Goal: Information Seeking & Learning: Learn about a topic

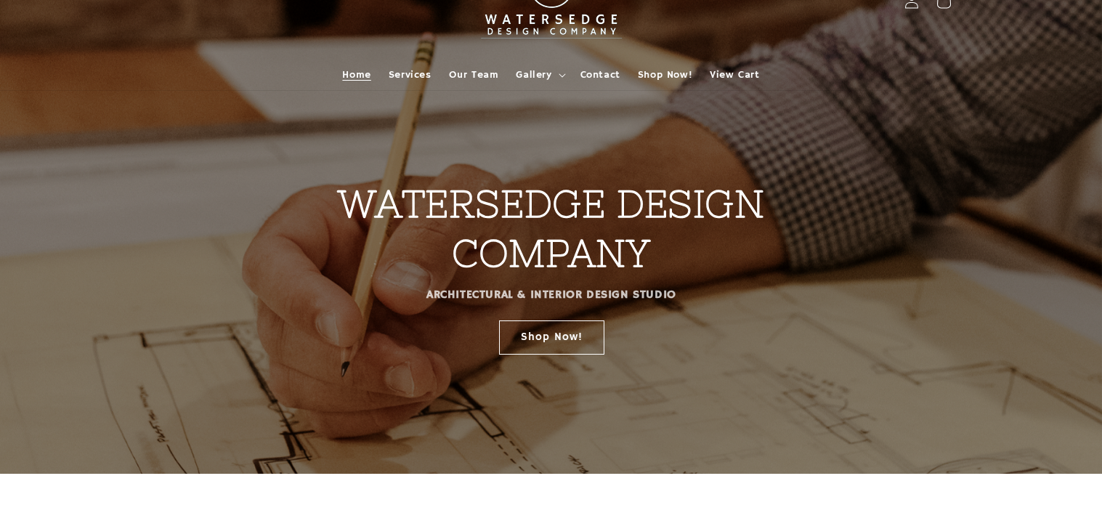
scroll to position [40, 0]
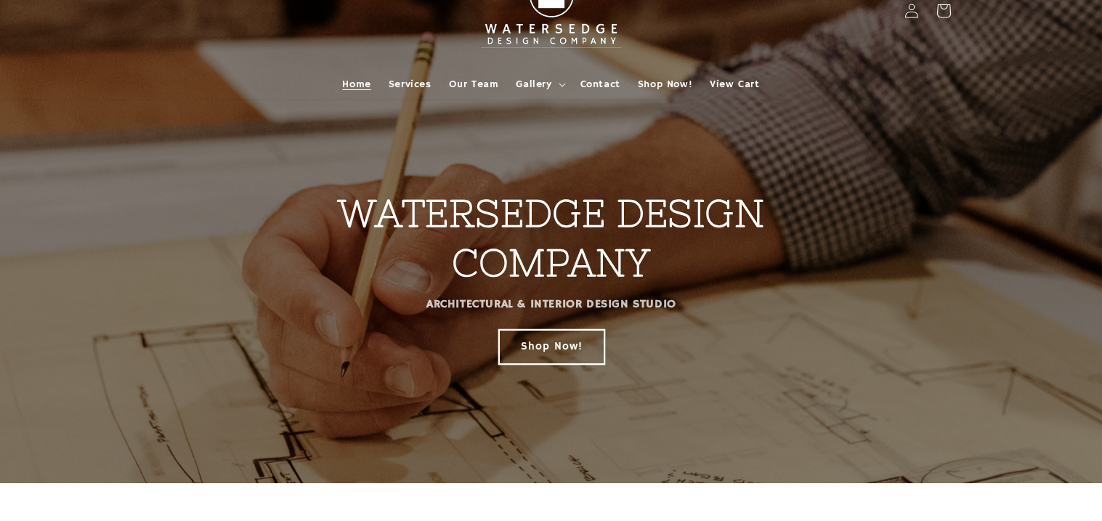
click at [531, 340] on link "Shop Now!" at bounding box center [550, 346] width 105 height 34
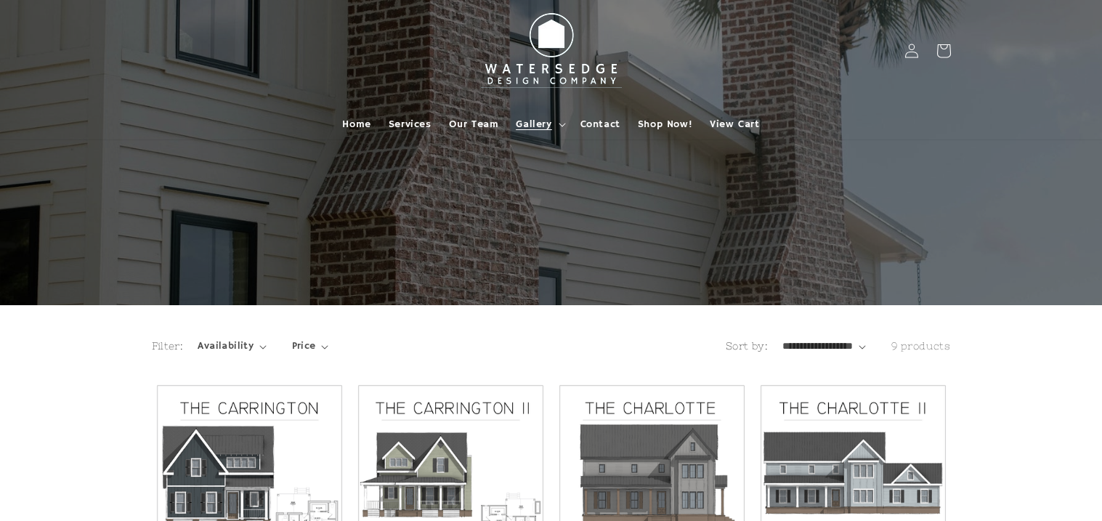
click at [560, 118] on summary "Gallery" at bounding box center [539, 124] width 64 height 31
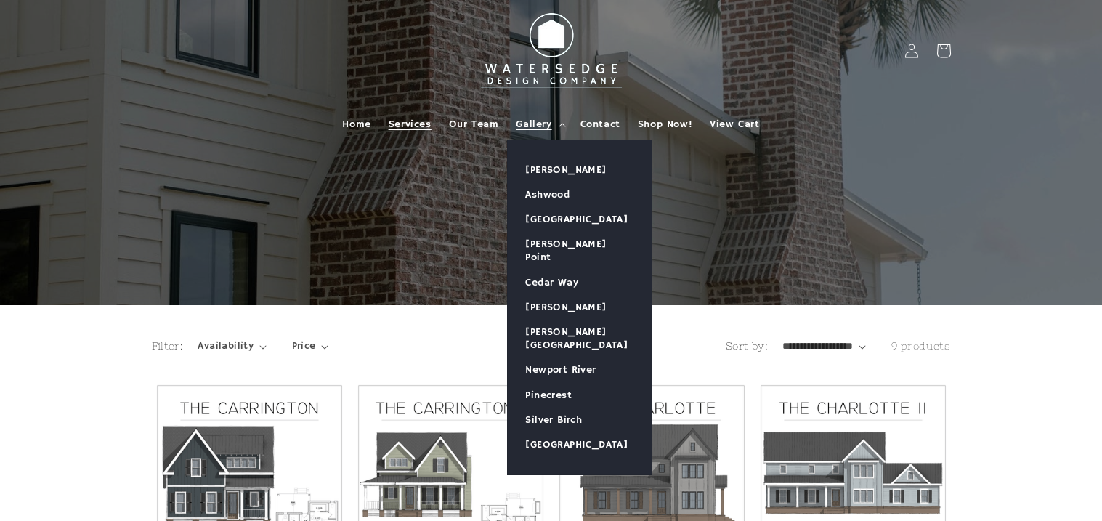
click at [397, 126] on span "Services" at bounding box center [410, 124] width 43 height 13
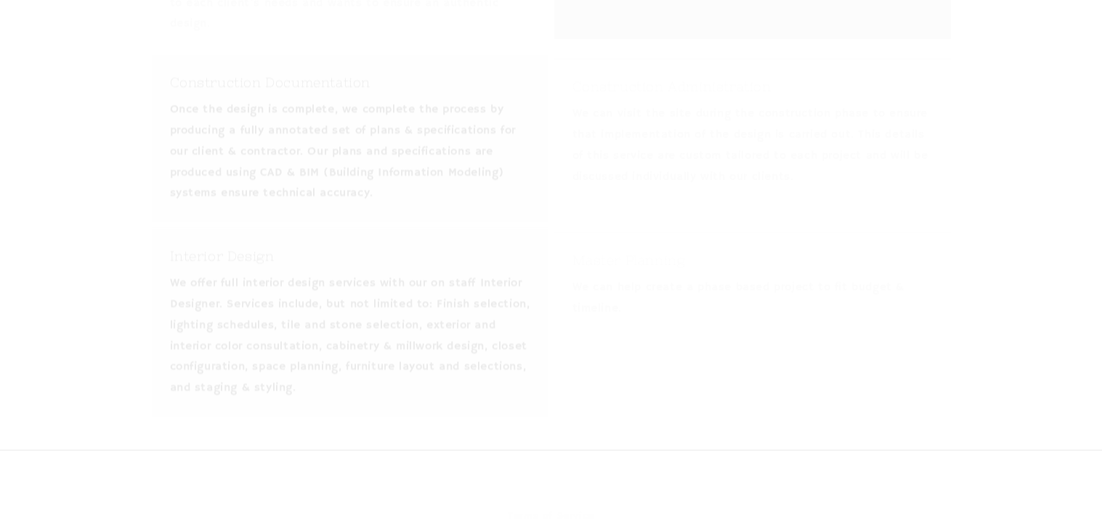
scroll to position [669, 0]
click at [213, 238] on h3 "Interior Design" at bounding box center [350, 235] width 360 height 20
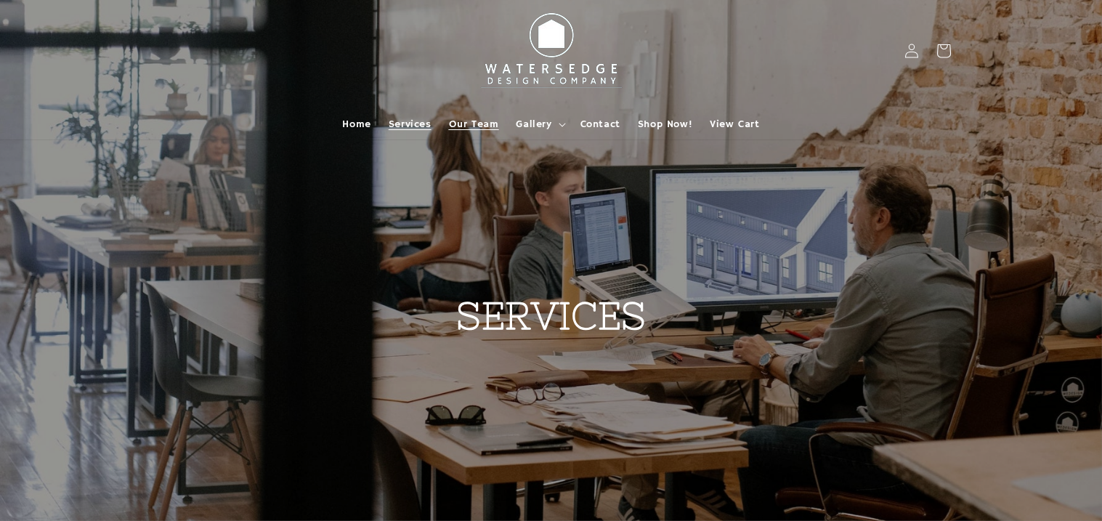
click at [478, 127] on span "Our Team" at bounding box center [474, 124] width 50 height 13
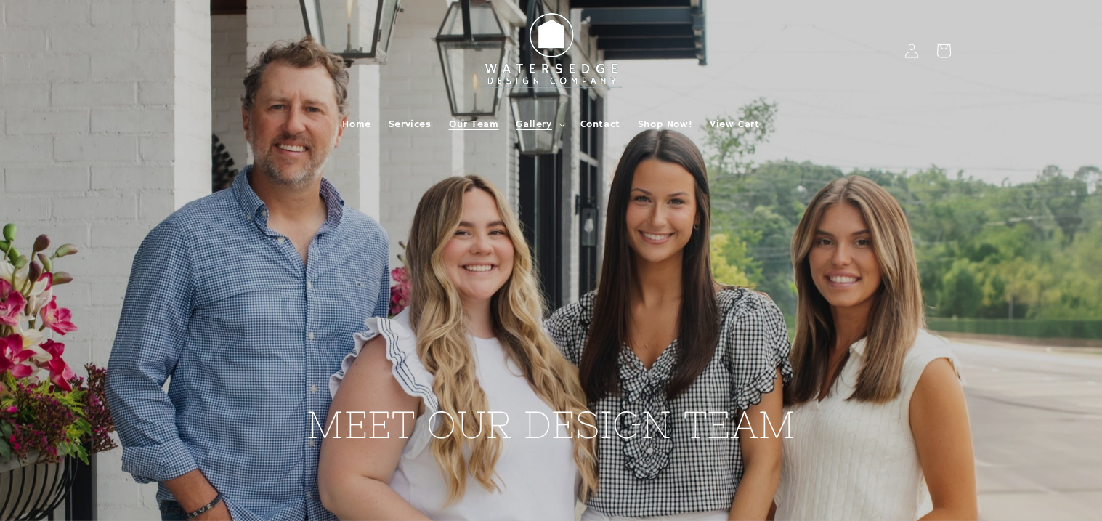
click at [531, 125] on span "Gallery" at bounding box center [534, 124] width 36 height 13
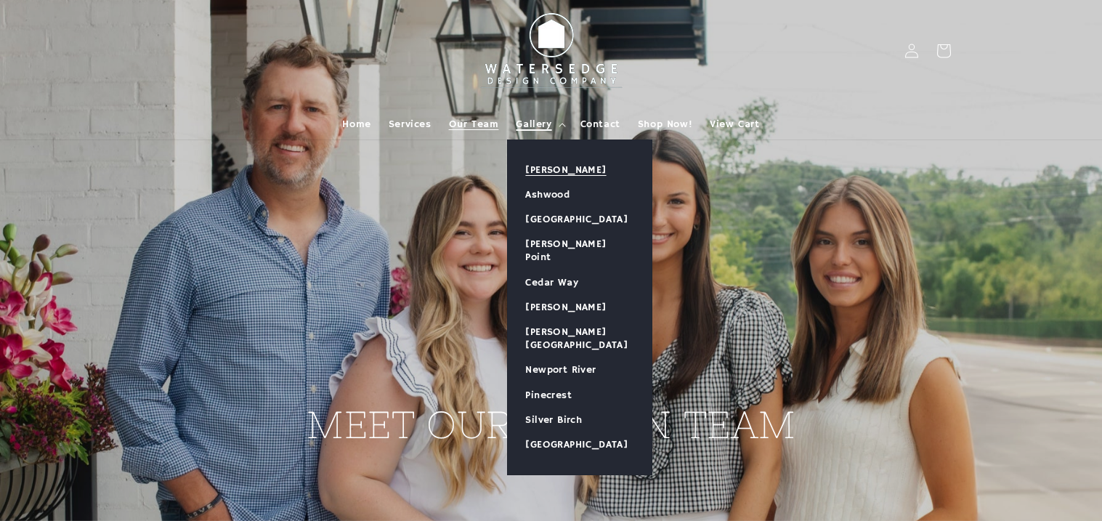
click at [549, 175] on link "[PERSON_NAME]" at bounding box center [580, 170] width 144 height 25
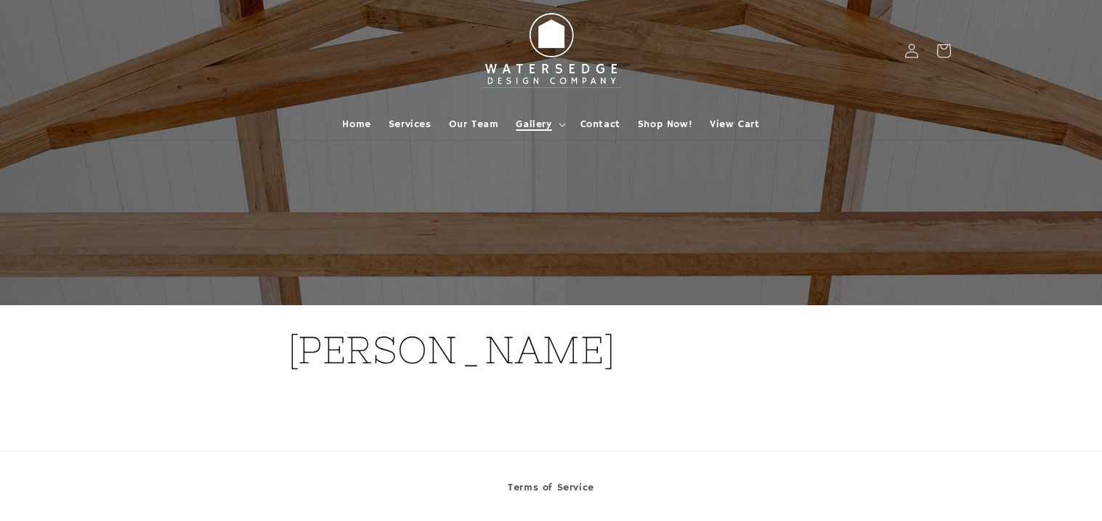
click at [547, 121] on span "Gallery" at bounding box center [534, 124] width 36 height 13
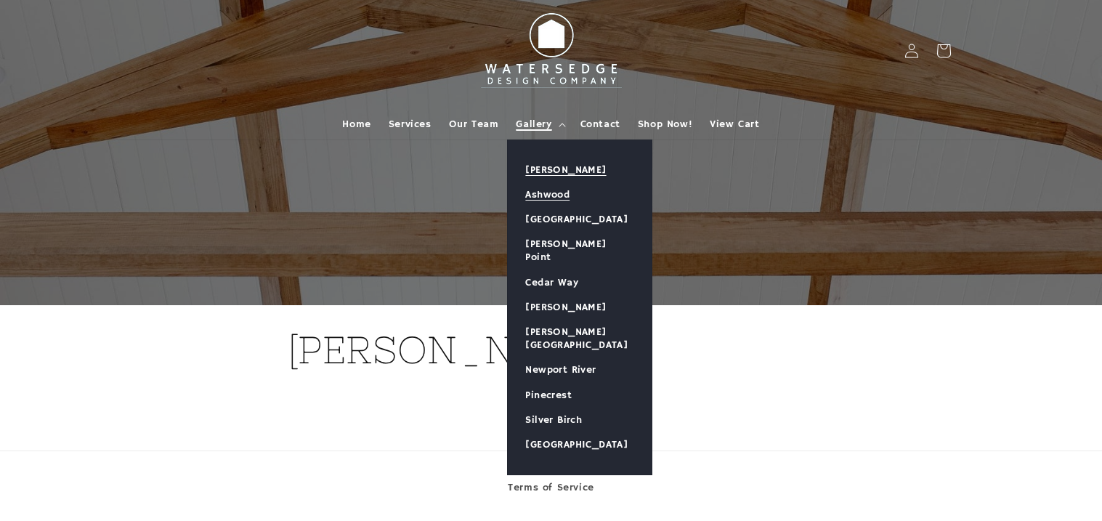
click at [553, 182] on link "Ashwood" at bounding box center [580, 194] width 144 height 25
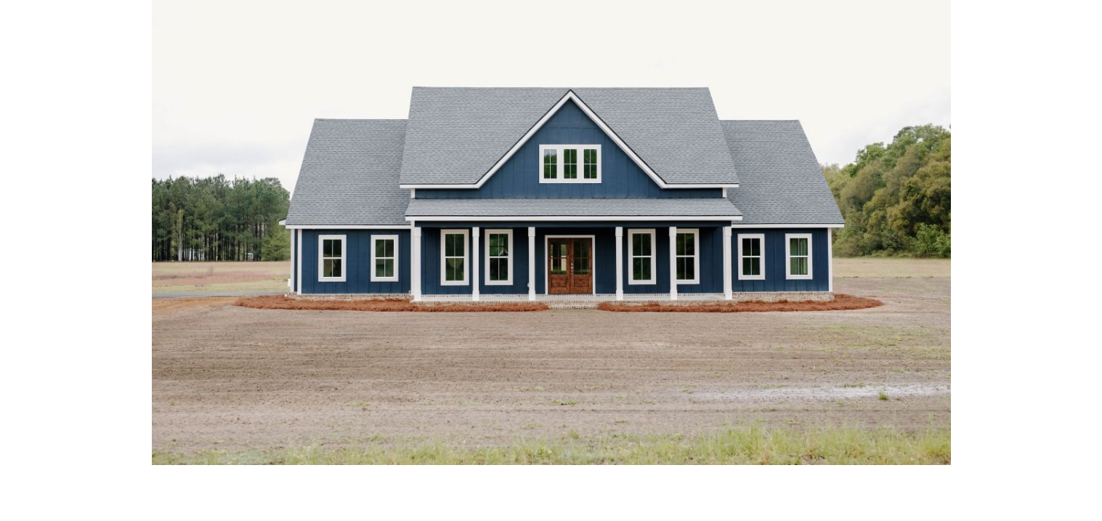
click at [402, 406] on img at bounding box center [551, 198] width 799 height 533
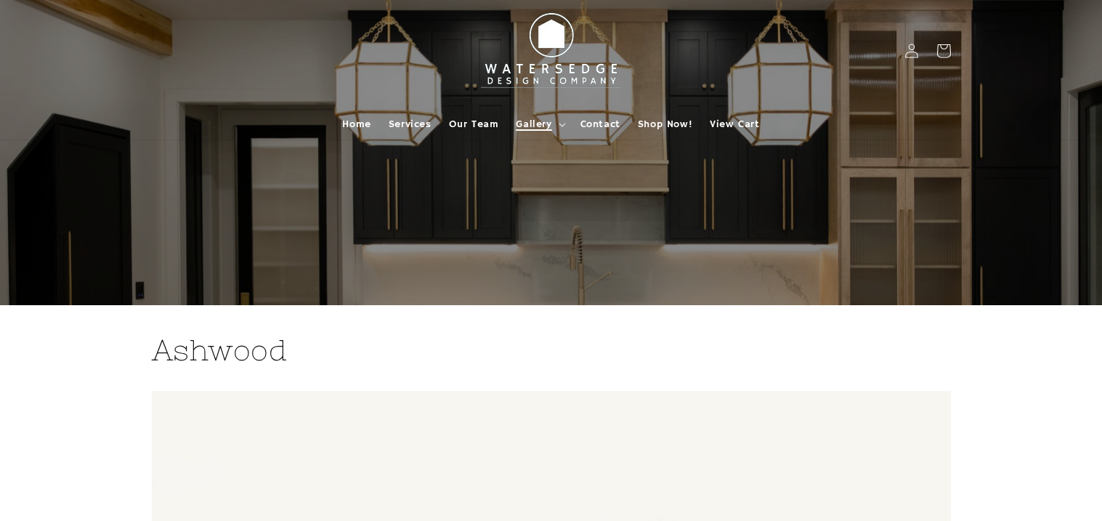
click at [539, 127] on span "Gallery" at bounding box center [534, 124] width 36 height 13
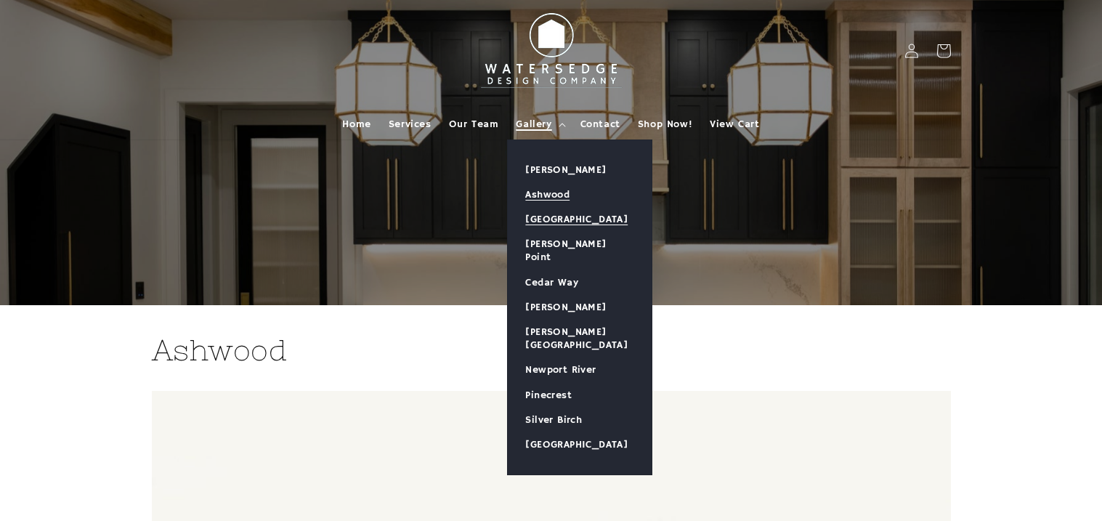
click at [541, 214] on link "[GEOGRAPHIC_DATA]" at bounding box center [580, 219] width 144 height 25
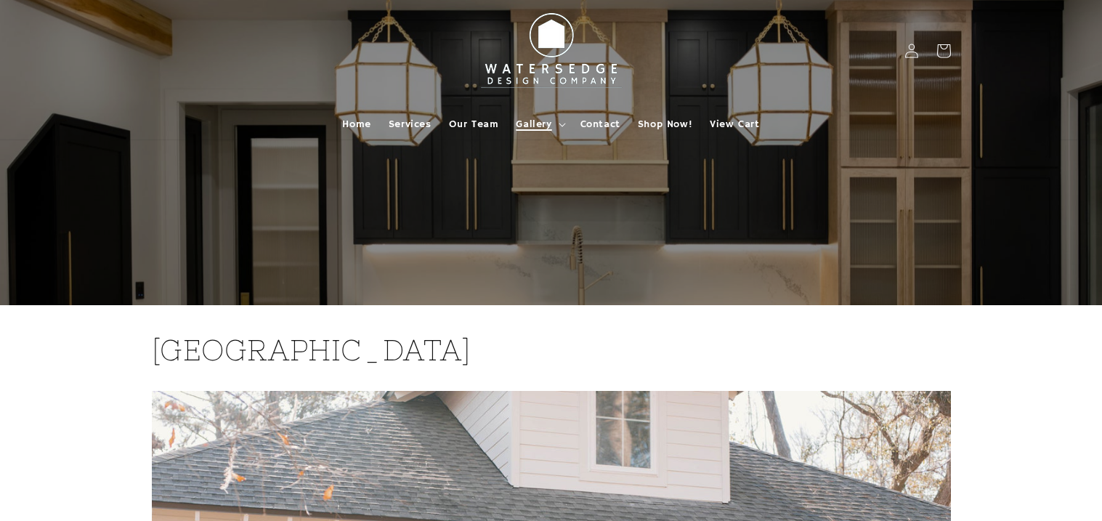
click at [535, 119] on span "Gallery" at bounding box center [534, 124] width 36 height 13
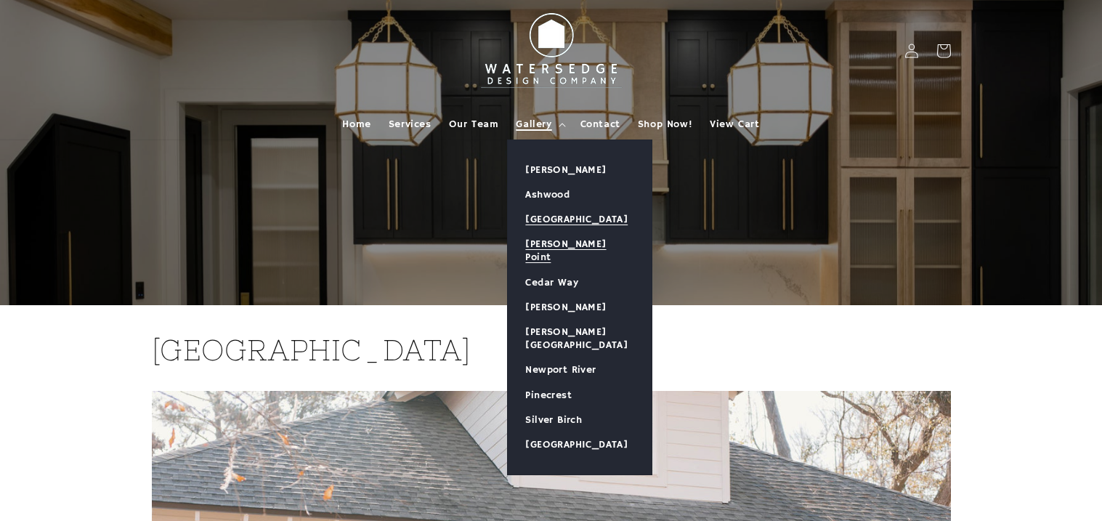
click at [554, 246] on link "[PERSON_NAME] Point" at bounding box center [580, 251] width 144 height 38
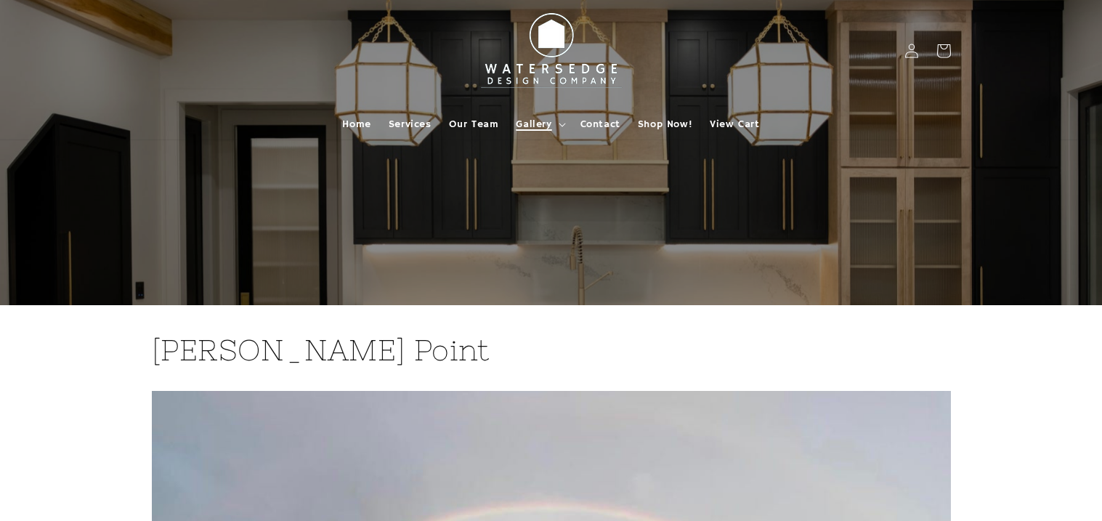
click at [529, 124] on span "Gallery" at bounding box center [534, 124] width 36 height 13
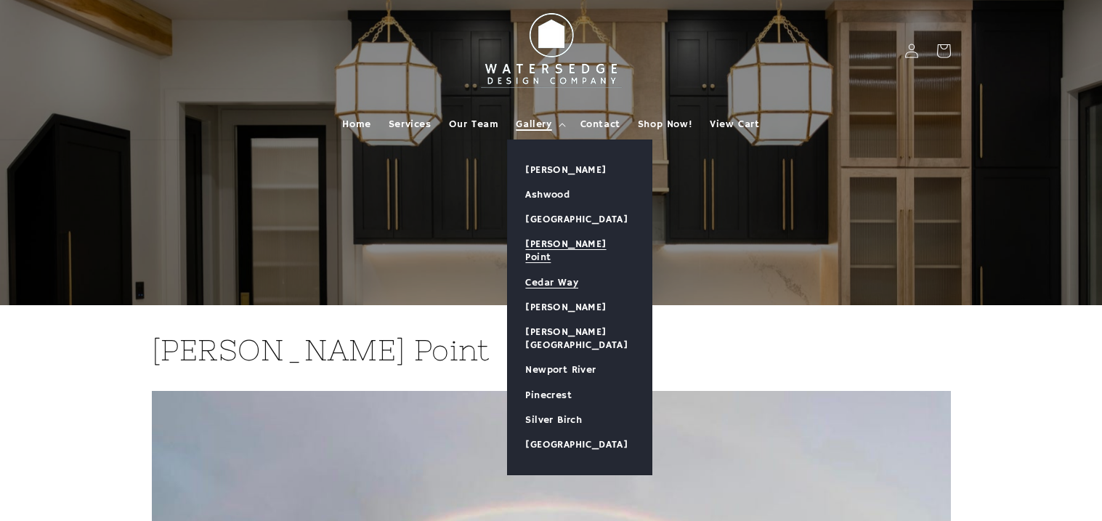
click at [541, 270] on link "Cedar Way" at bounding box center [580, 282] width 144 height 25
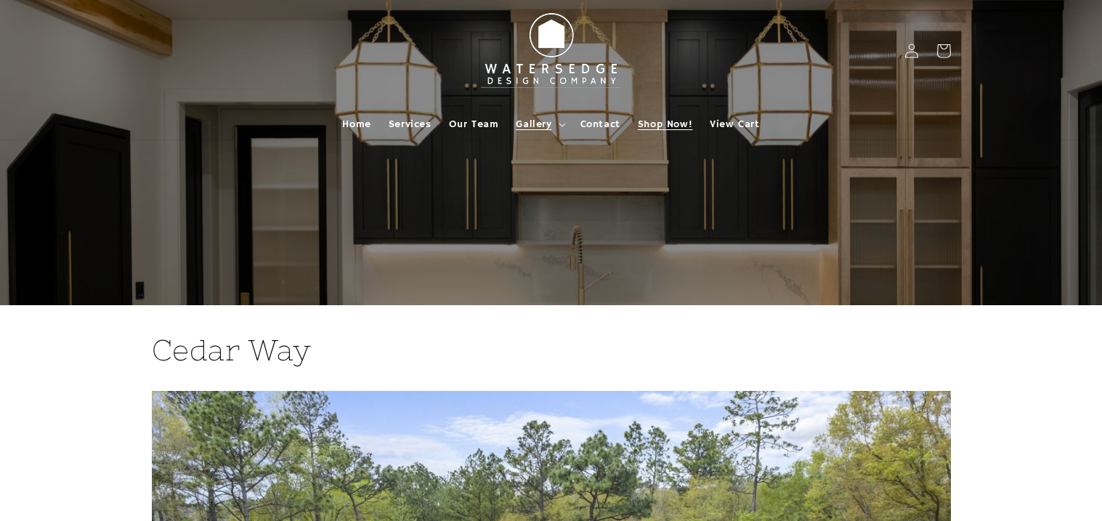
click at [659, 120] on span "Shop Now!" at bounding box center [665, 124] width 54 height 13
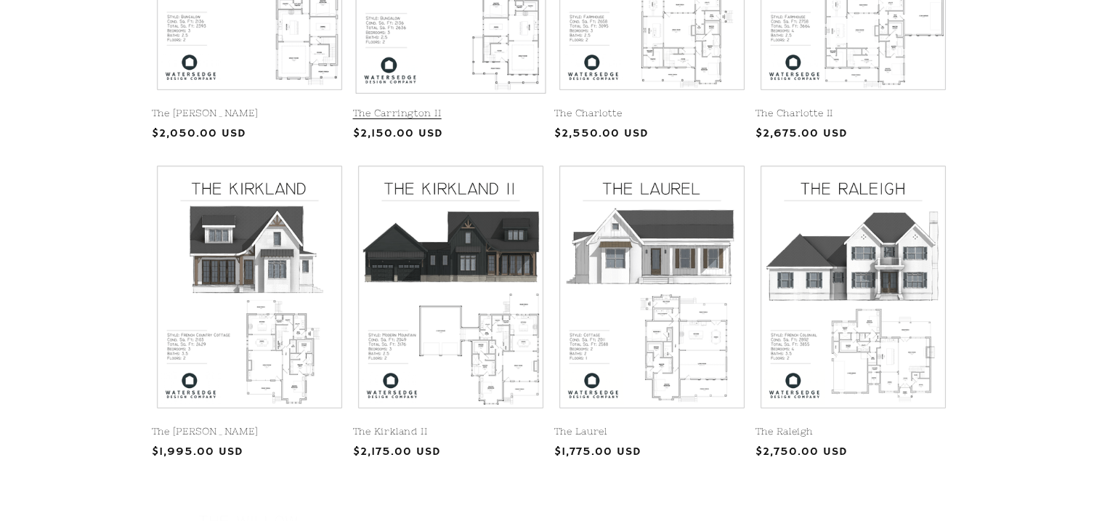
scroll to position [541, 0]
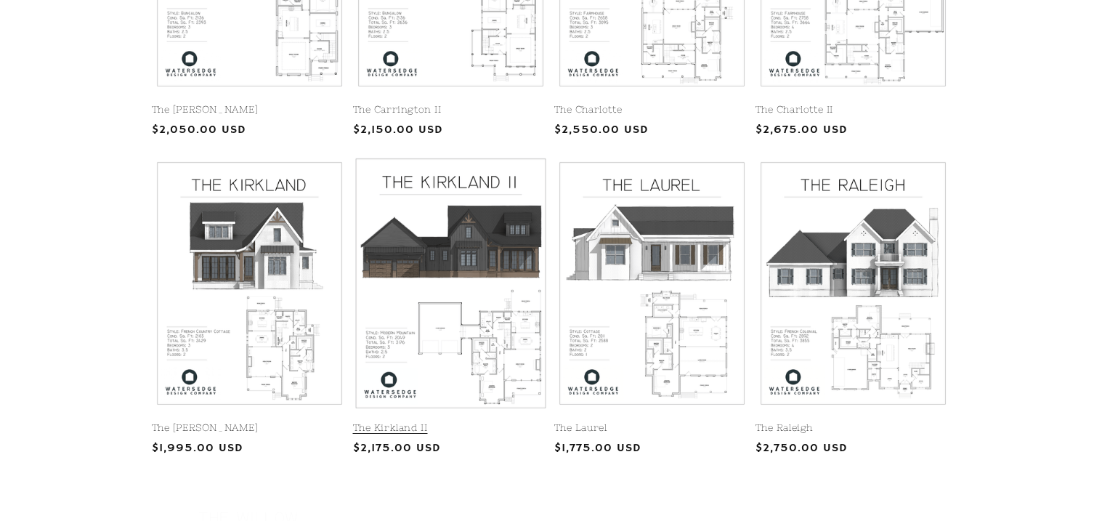
click at [473, 422] on link "The Kirkland II" at bounding box center [450, 428] width 195 height 12
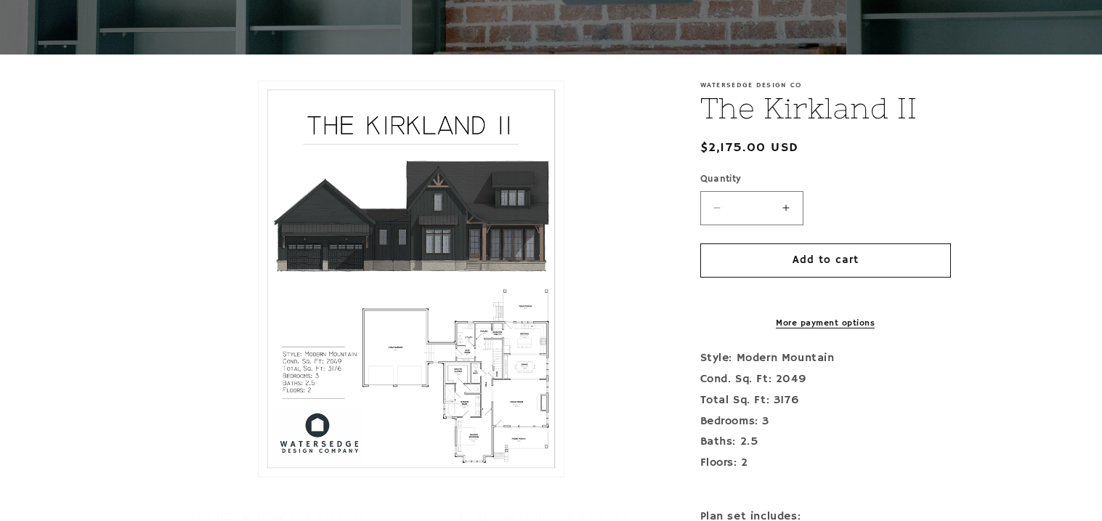
scroll to position [254, 0]
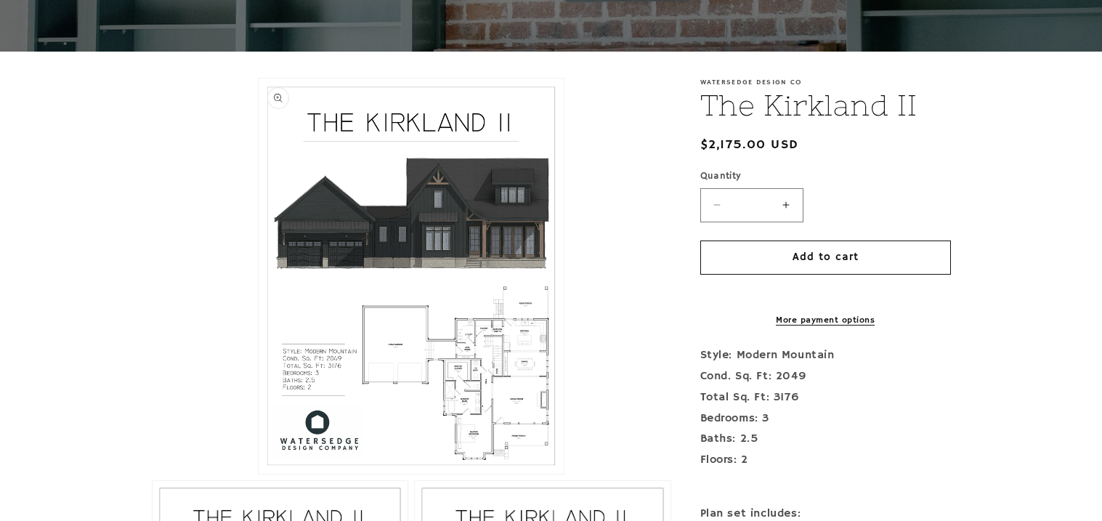
click at [259, 474] on button "Open media 1 in modal" at bounding box center [259, 474] width 0 height 0
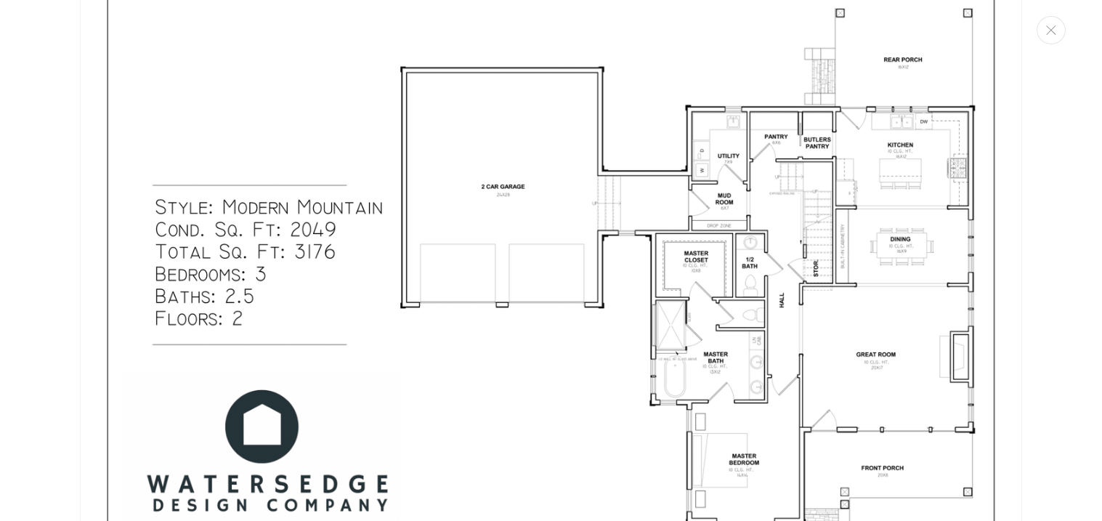
scroll to position [0, 0]
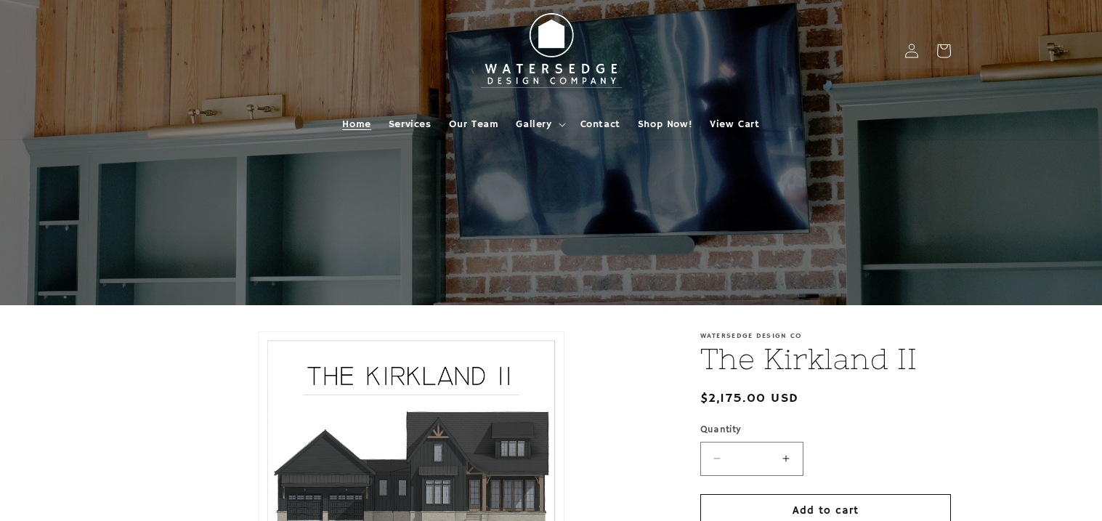
click at [376, 117] on link "Home" at bounding box center [356, 124] width 46 height 31
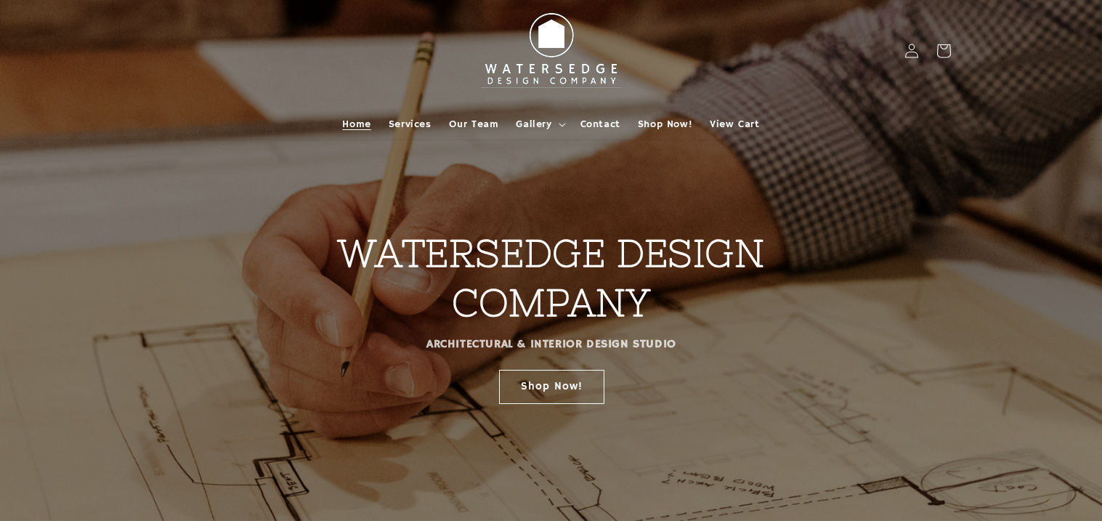
scroll to position [252, 0]
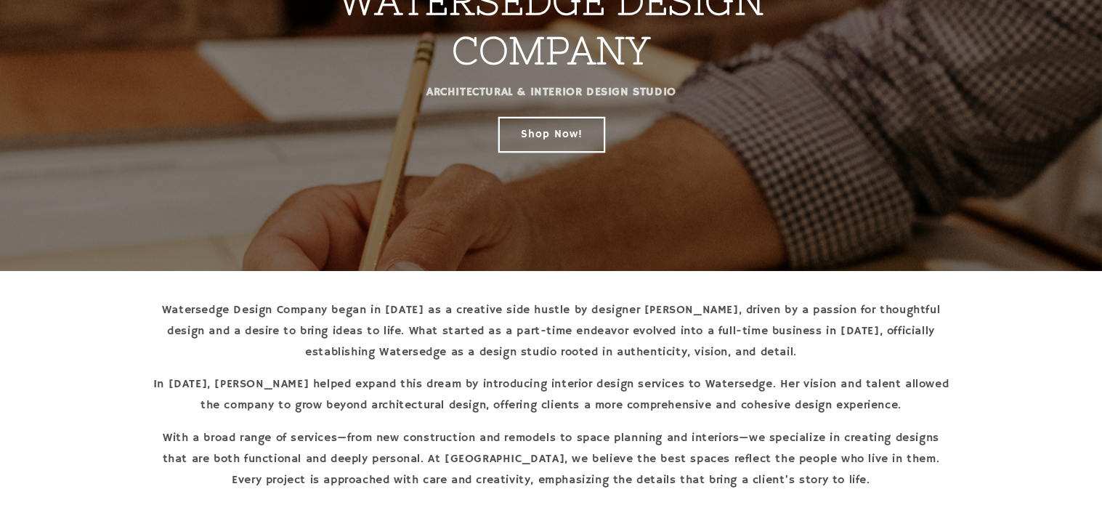
click at [573, 129] on link "Shop Now!" at bounding box center [550, 134] width 105 height 34
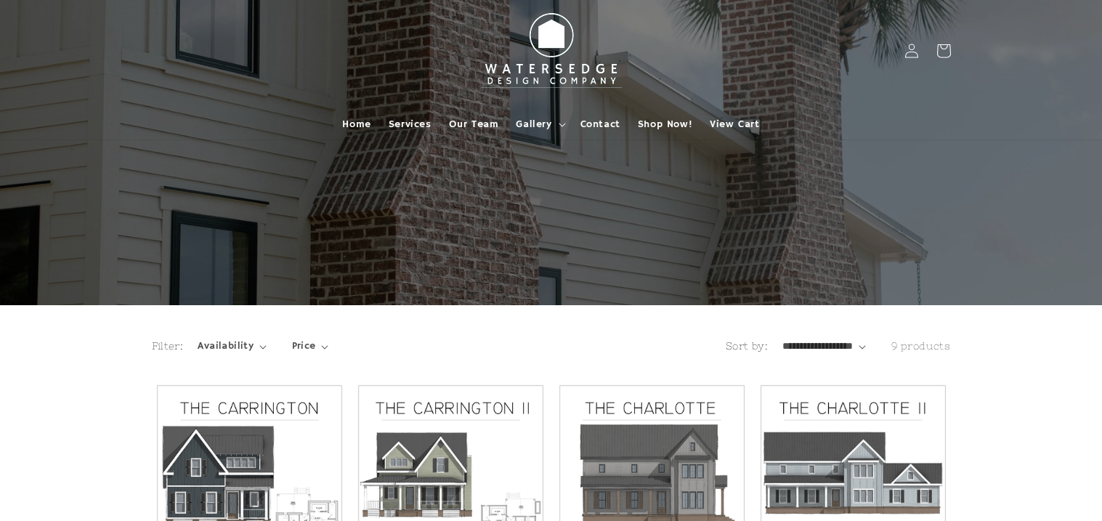
scroll to position [26, 0]
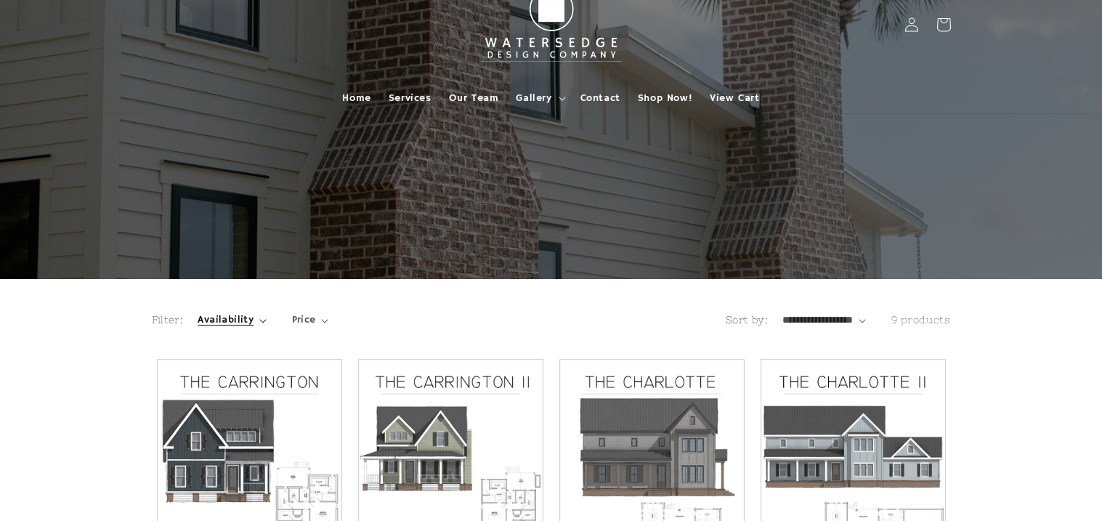
click at [262, 319] on icon "Availability (0 selected)" at bounding box center [262, 321] width 7 height 4
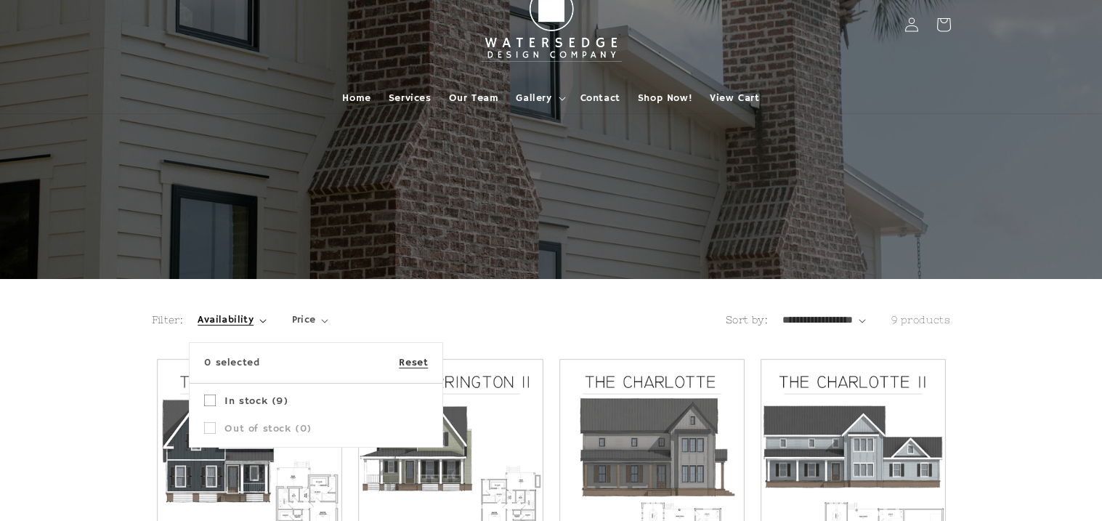
click at [262, 318] on summary "Availability" at bounding box center [232, 319] width 68 height 15
